Goal: Task Accomplishment & Management: Use online tool/utility

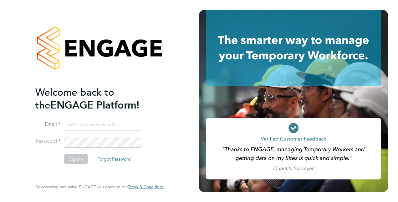
type input "[PERSON_NAME][EMAIL_ADDRESS][DOMAIN_NAME]"
click at [70, 154] on button "Sign In" at bounding box center [76, 159] width 24 height 10
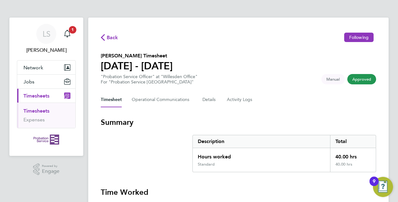
click at [162, 148] on section "Summary Description Total Hours worked 40.00 hrs Standard 40.00 hrs" at bounding box center [239, 144] width 276 height 55
